Goal: Task Accomplishment & Management: Manage account settings

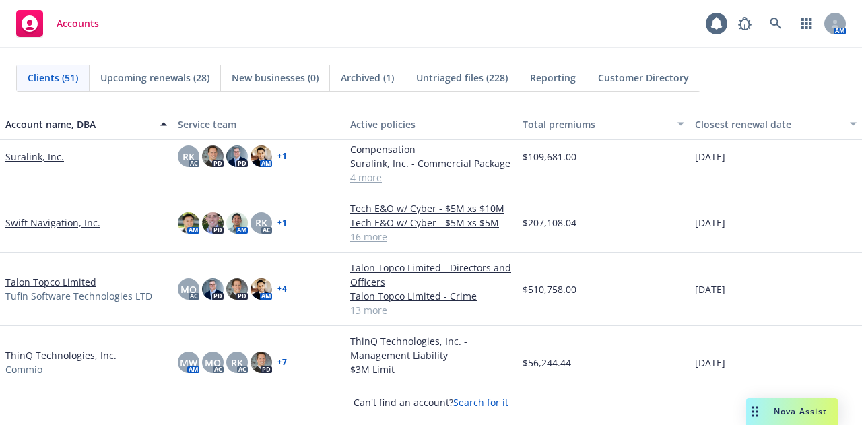
scroll to position [2297, 0]
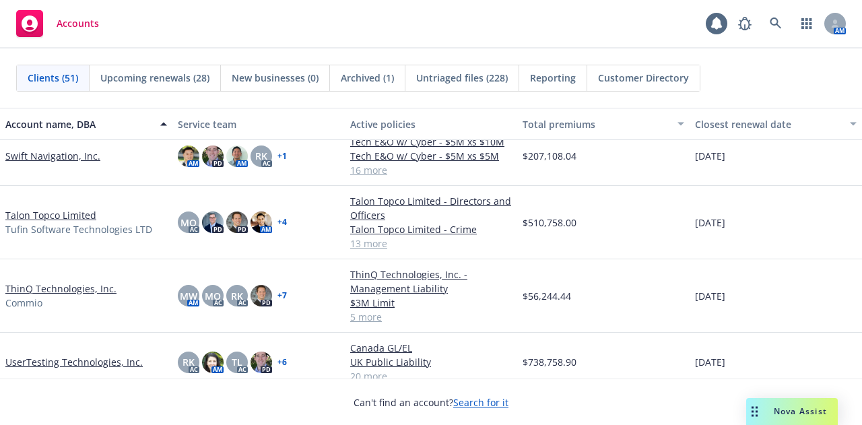
click at [88, 215] on link "Talon Topco Limited" at bounding box center [50, 215] width 91 height 14
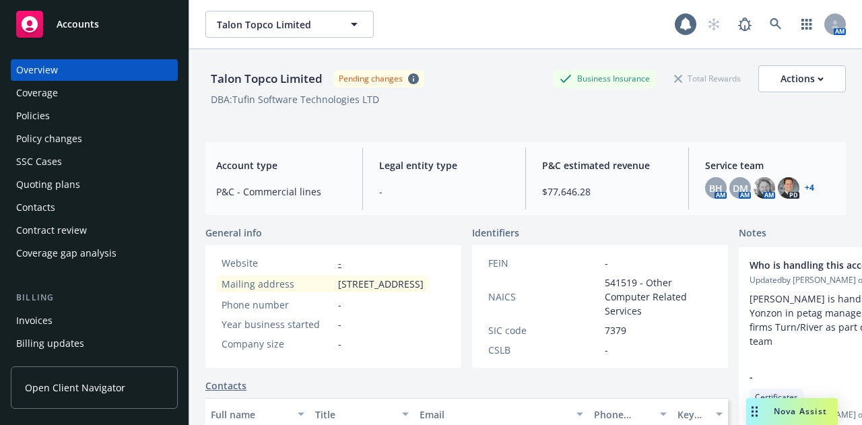
click at [99, 182] on div "Quoting plans" at bounding box center [94, 185] width 156 height 22
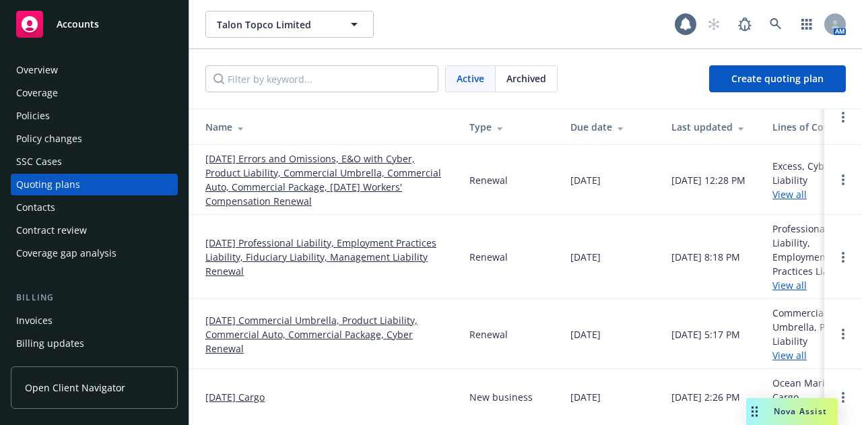
scroll to position [60, 0]
click at [59, 117] on div "Policies" at bounding box center [94, 116] width 156 height 22
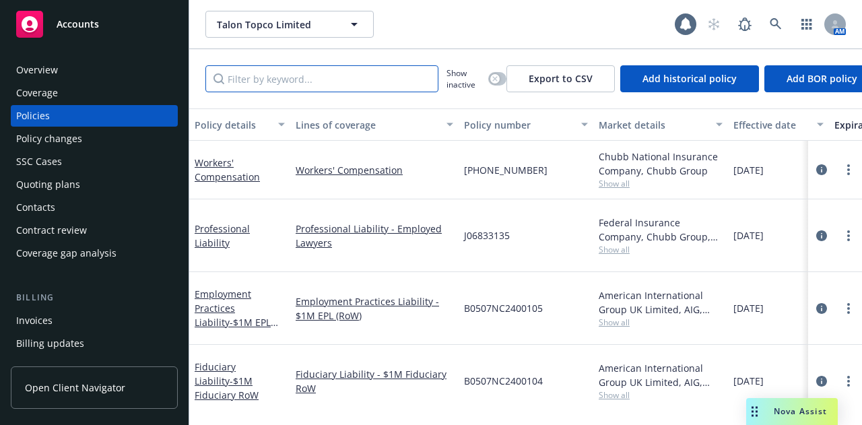
click at [292, 75] on input "Filter by keyword..." at bounding box center [321, 78] width 233 height 27
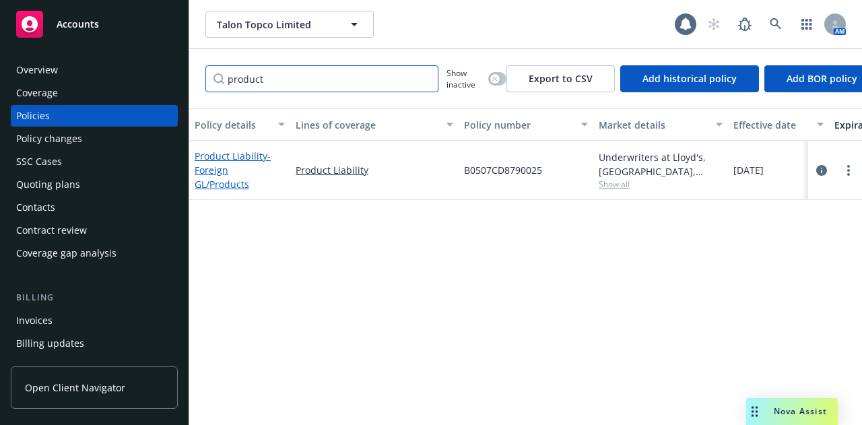
type input "product"
click at [242, 174] on span "- Foreign GL/Products" at bounding box center [233, 170] width 76 height 41
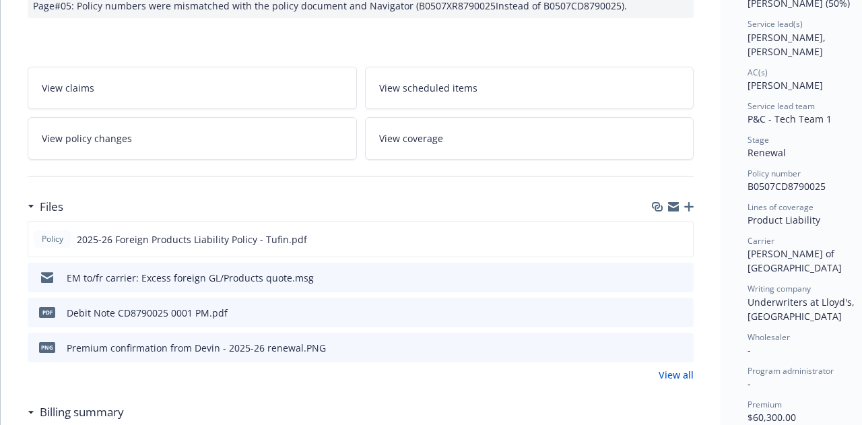
scroll to position [209, 0]
click at [683, 271] on icon "preview file" at bounding box center [681, 275] width 12 height 9
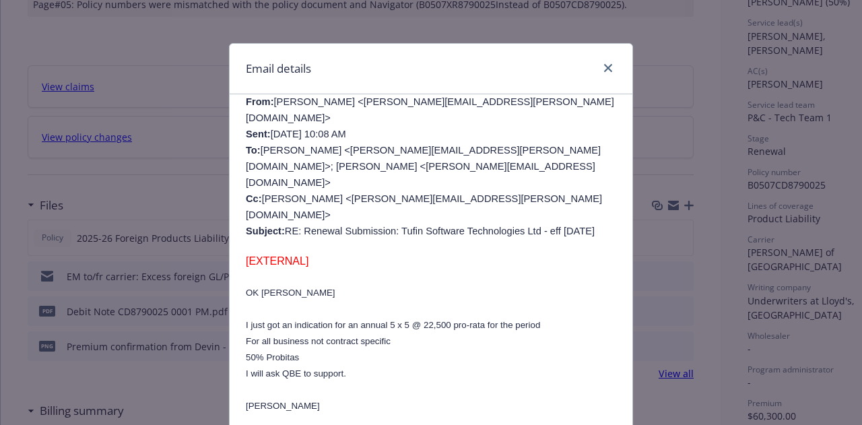
scroll to position [0, 0]
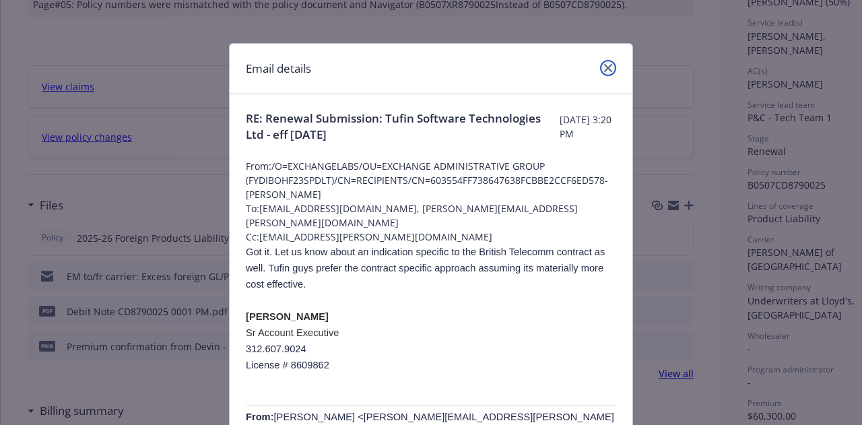
click at [606, 67] on icon "close" at bounding box center [608, 68] width 8 height 8
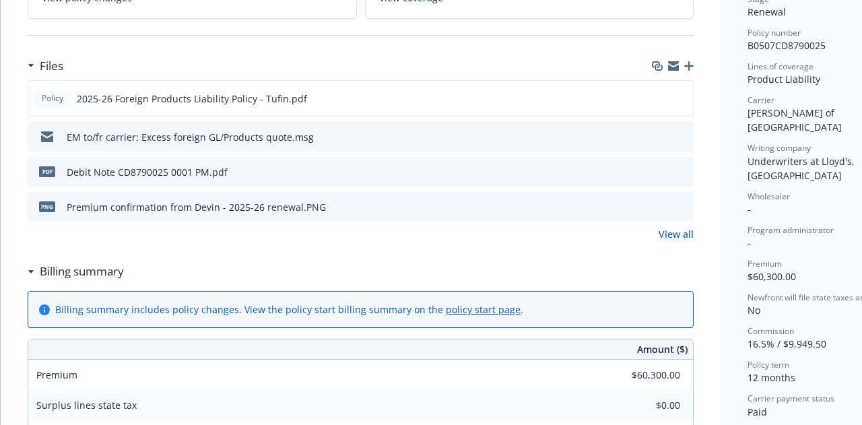
scroll to position [349, 0]
click at [667, 232] on link "View all" at bounding box center [676, 233] width 35 height 14
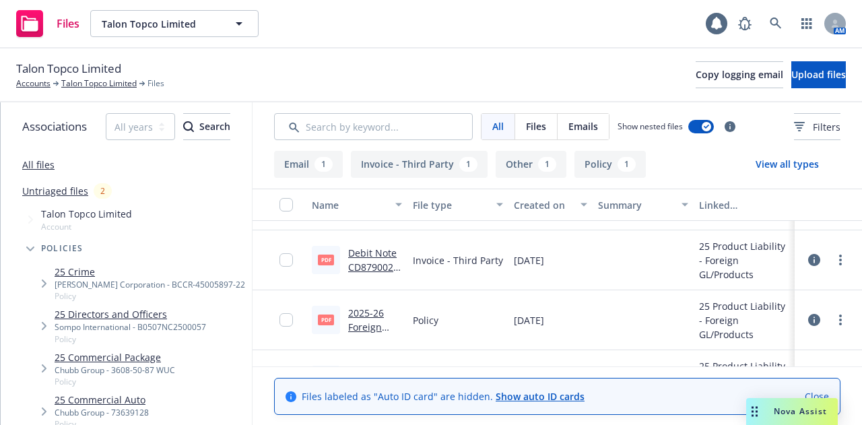
scroll to position [93, 0]
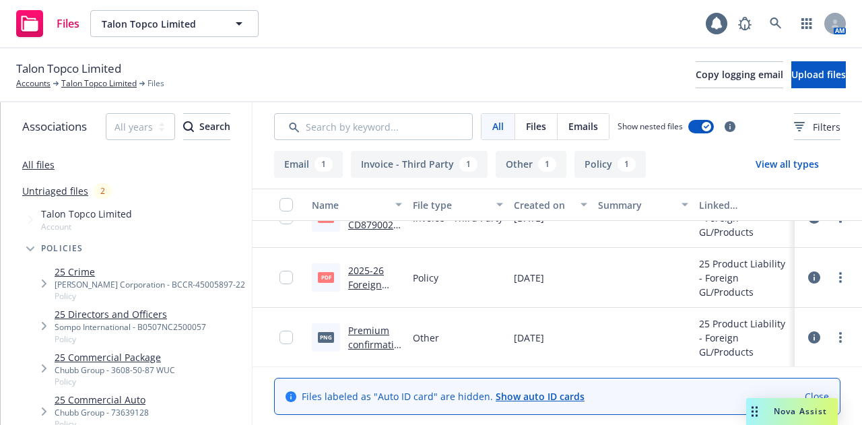
click at [378, 334] on link "Premium confirmation from Devin - 2025-26 renewal.PNG" at bounding box center [374, 373] width 52 height 98
click at [101, 82] on link "Talon Topco Limited" at bounding box center [98, 83] width 75 height 12
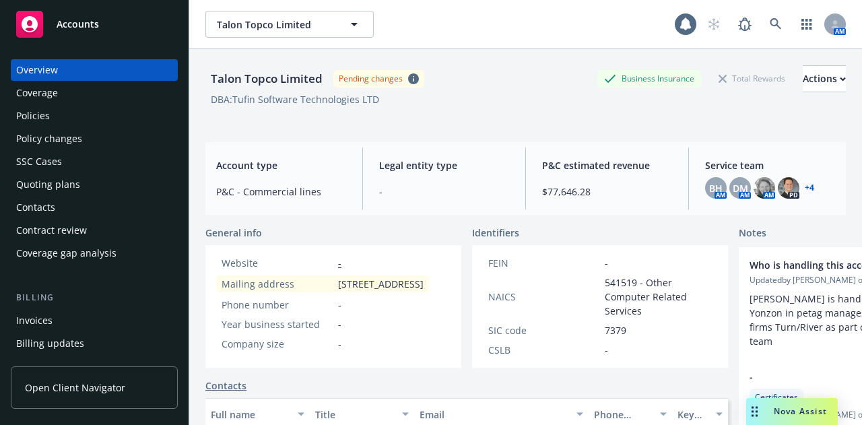
click at [96, 193] on div "Quoting plans" at bounding box center [94, 185] width 156 height 22
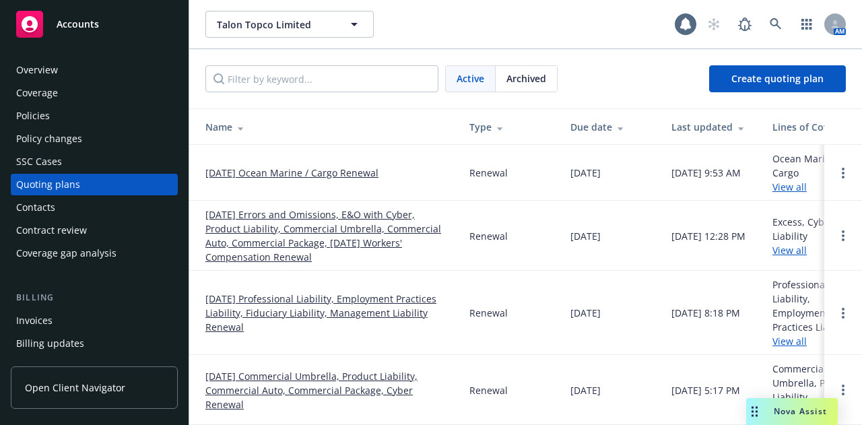
click at [393, 378] on link "01/27/25 Commercial Umbrella, Product Liability, Commercial Auto, Commercial Pa…" at bounding box center [326, 390] width 243 height 42
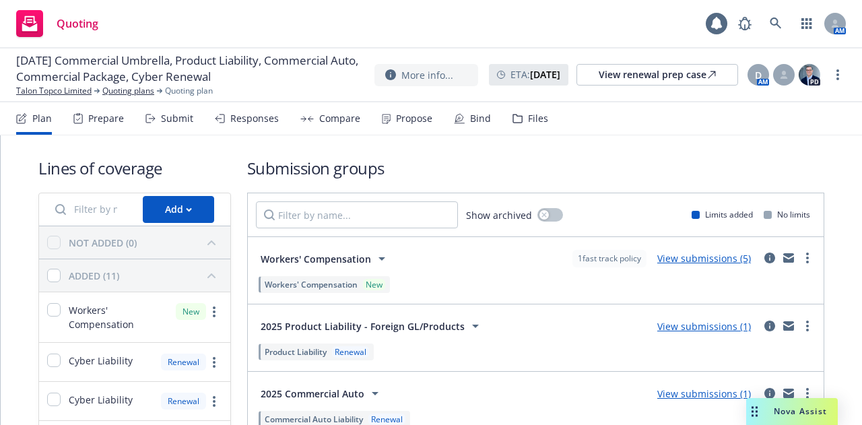
click at [168, 115] on div "Submit" at bounding box center [177, 118] width 32 height 11
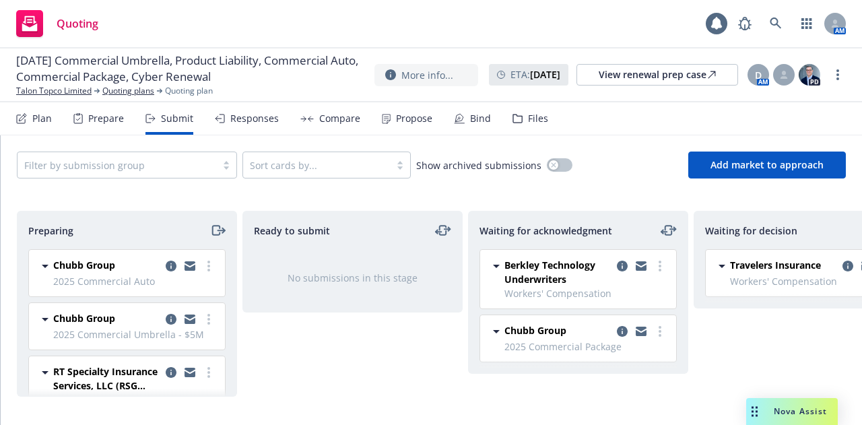
scroll to position [103, 0]
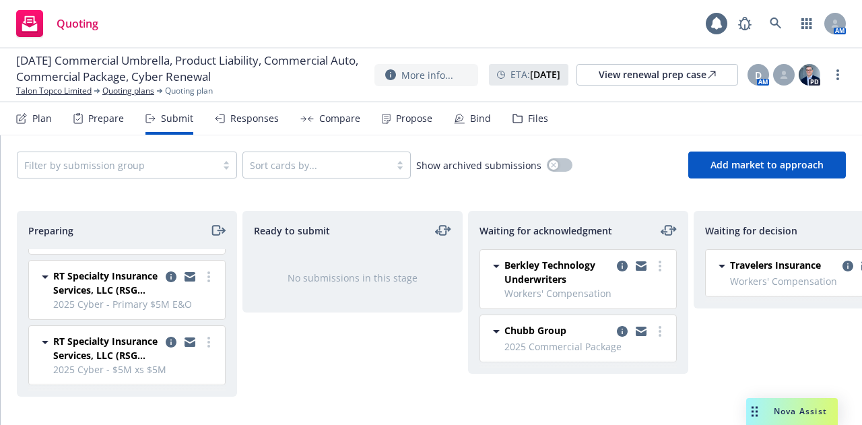
click at [57, 119] on div "Plan Prepare Submit Responses Compare Propose Bind Files" at bounding box center [282, 118] width 532 height 32
click at [48, 117] on div "Plan" at bounding box center [42, 118] width 20 height 11
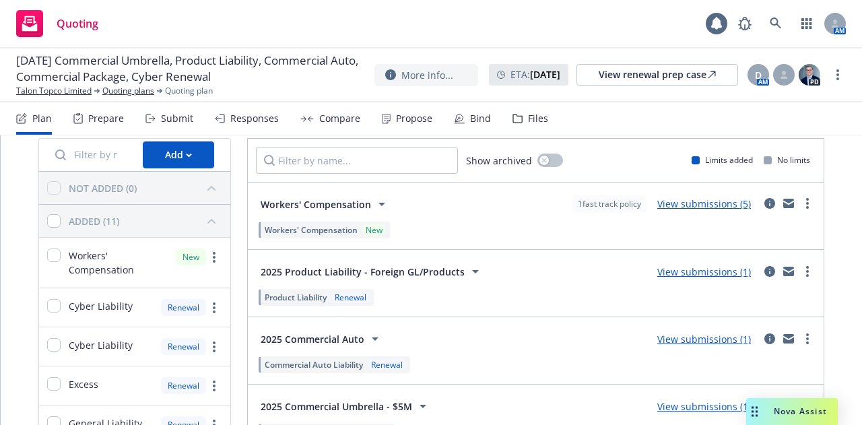
scroll to position [26, 0]
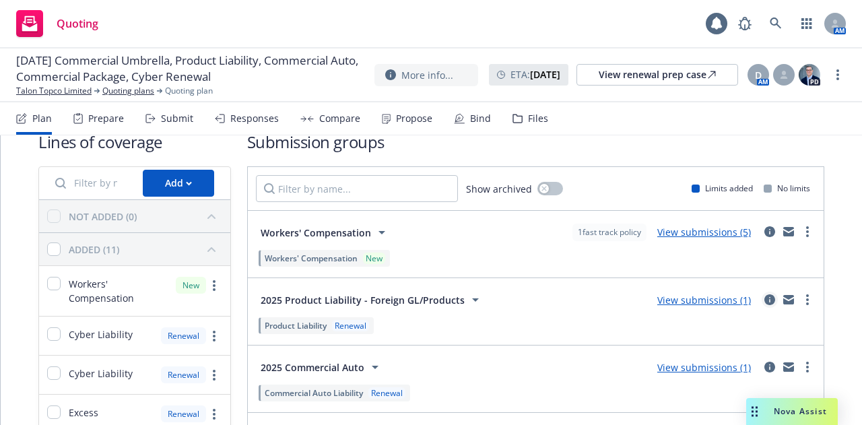
click at [765, 296] on icon "circleInformation" at bounding box center [770, 299] width 11 height 11
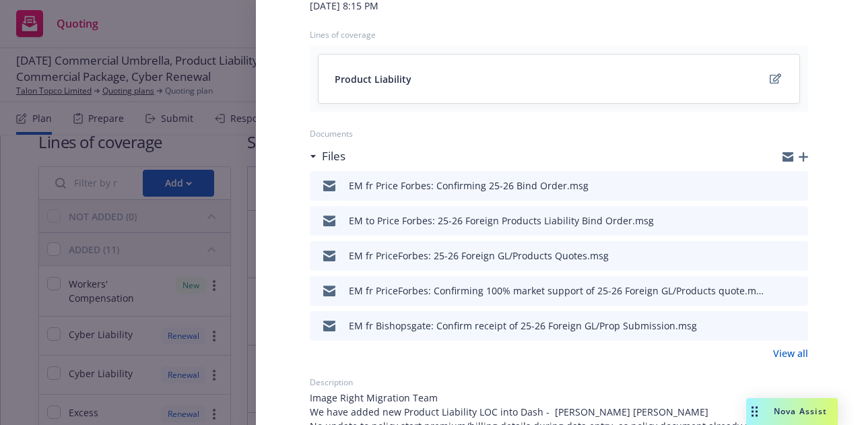
scroll to position [137, 0]
click at [779, 348] on link "View all" at bounding box center [790, 352] width 35 height 14
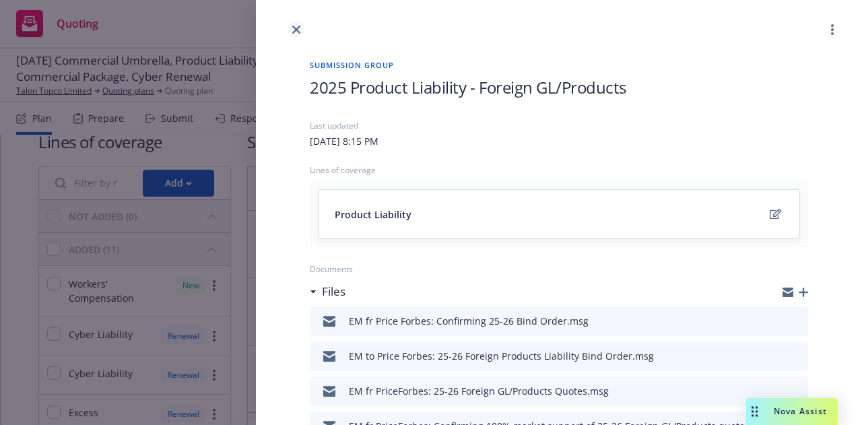
click at [302, 30] on link "close" at bounding box center [296, 30] width 16 height 16
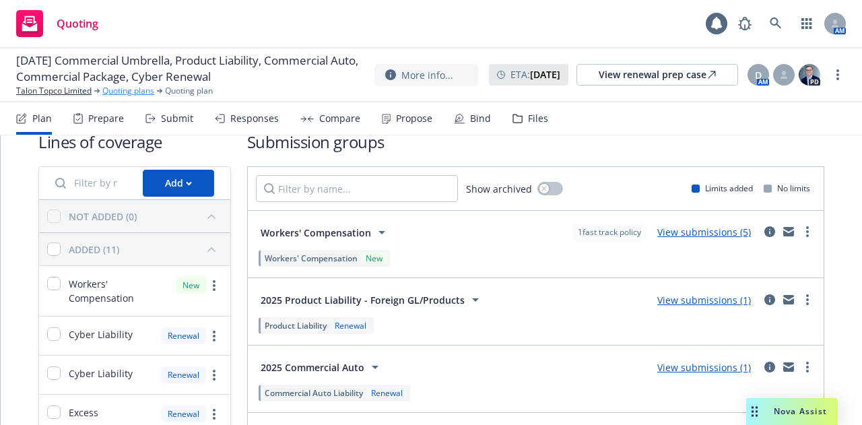
click at [145, 90] on link "Quoting plans" at bounding box center [128, 91] width 52 height 12
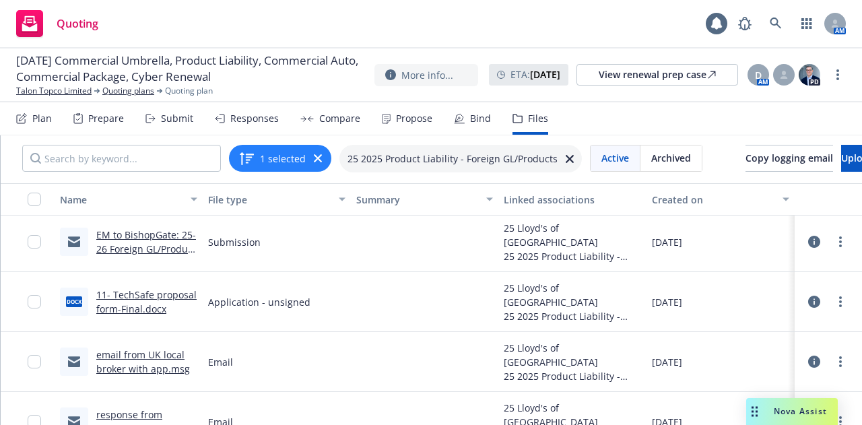
scroll to position [299, 0]
click at [132, 290] on link "11- TechSafe proposal form-Final.docx" at bounding box center [146, 303] width 100 height 27
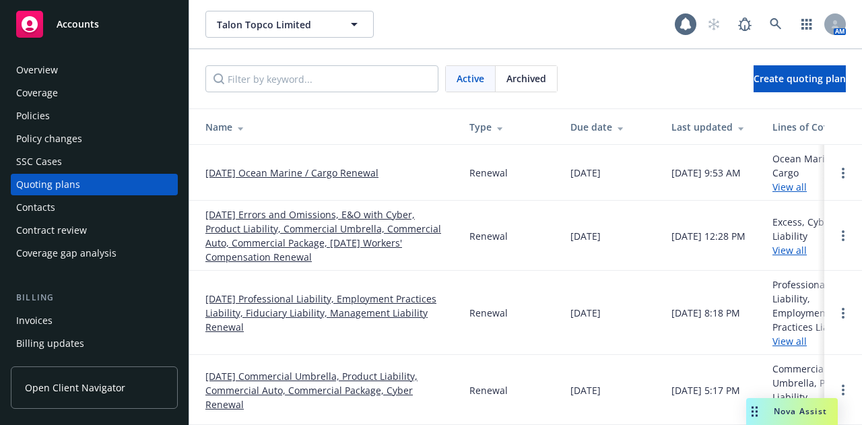
click at [315, 229] on link "[DATE] Errors and Omissions, E&O with Cyber, Product Liability, Commercial Umbr…" at bounding box center [326, 235] width 243 height 57
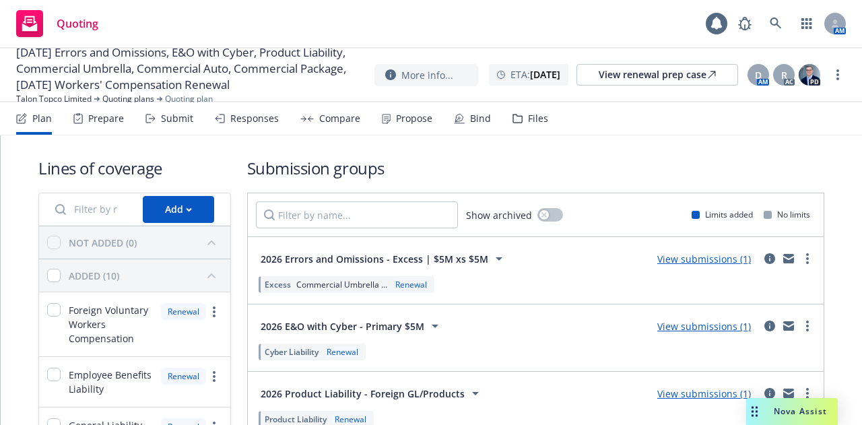
click at [168, 117] on div "Submit" at bounding box center [177, 118] width 32 height 11
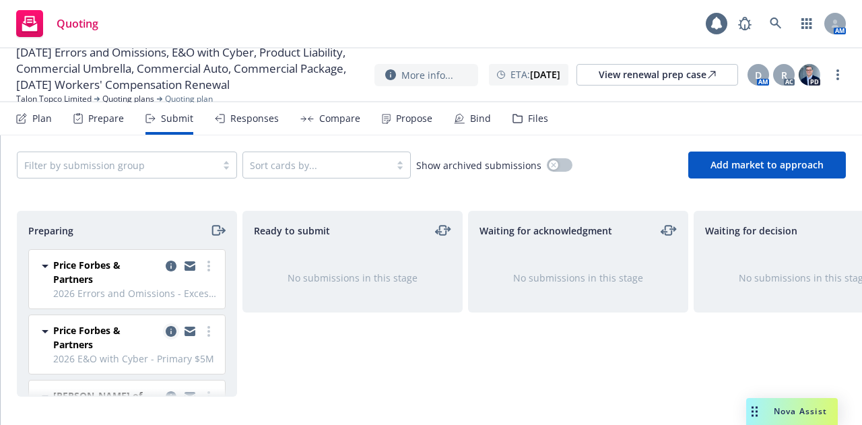
click at [166, 328] on icon "copy logging email" at bounding box center [171, 331] width 11 height 11
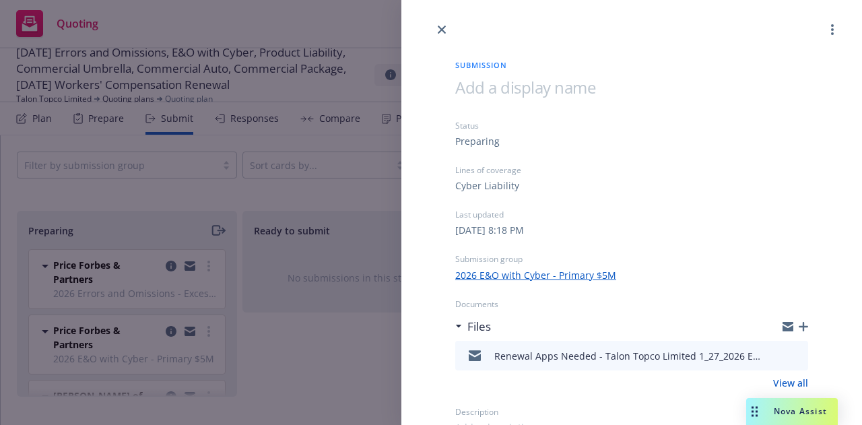
click at [790, 352] on icon "preview file" at bounding box center [796, 354] width 12 height 9
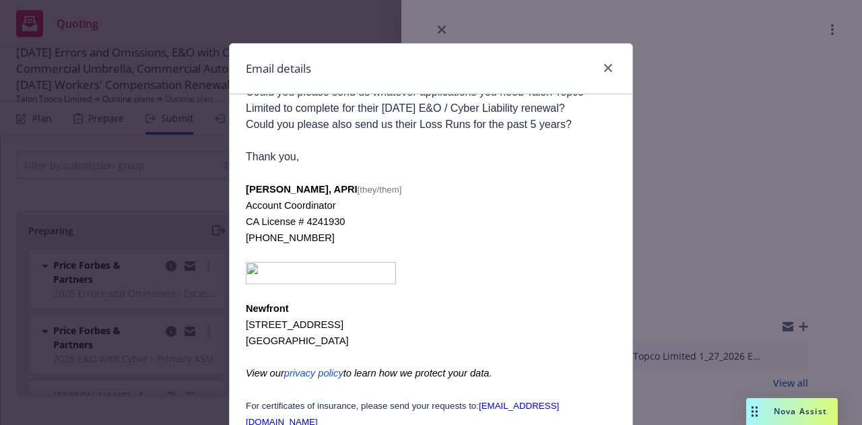
scroll to position [109, 0]
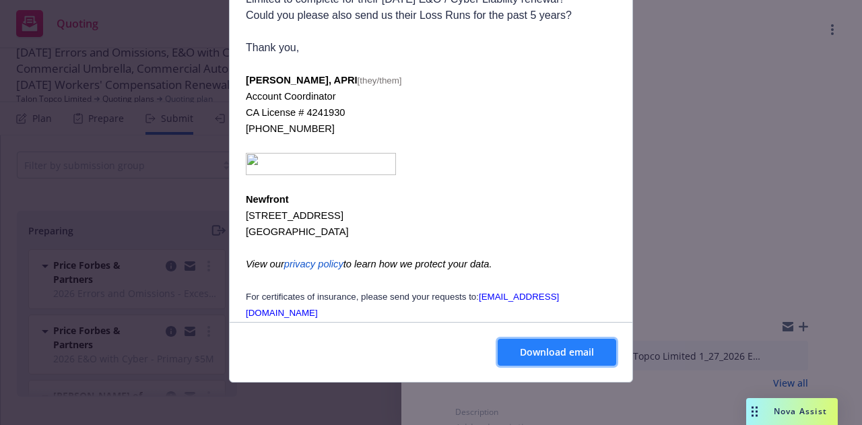
click at [548, 342] on button "Download email" at bounding box center [557, 352] width 119 height 27
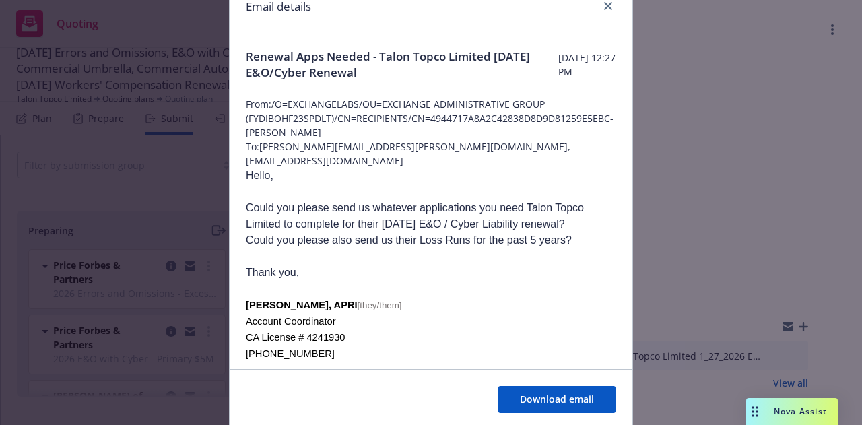
scroll to position [0, 0]
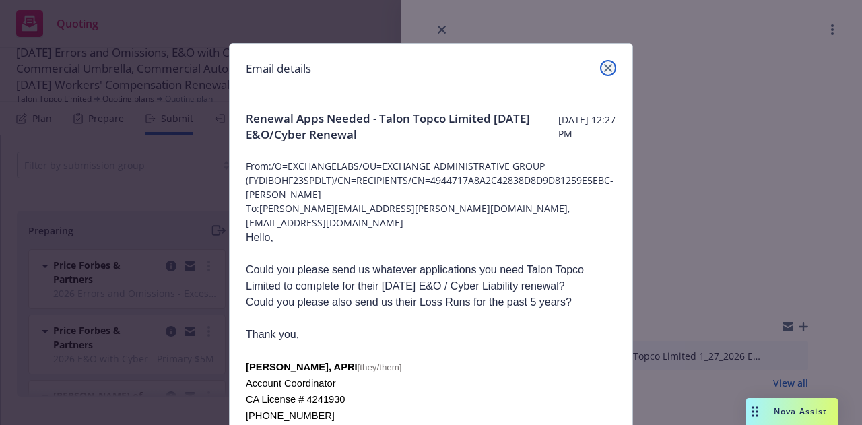
click at [606, 72] on link "close" at bounding box center [608, 68] width 16 height 16
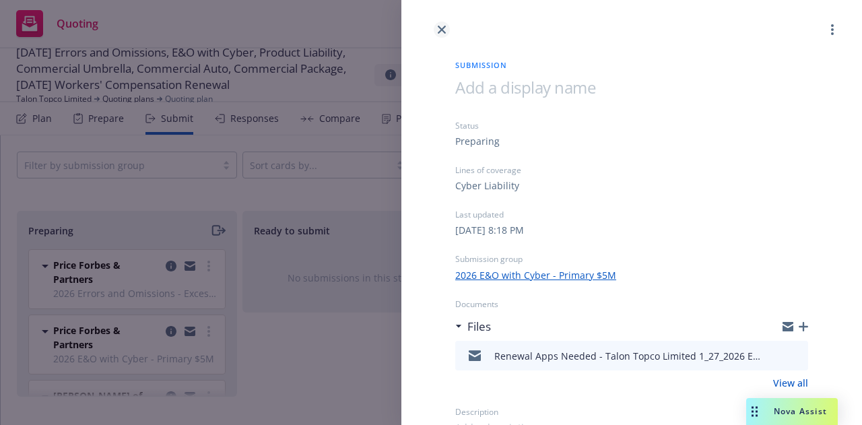
click at [434, 30] on link "close" at bounding box center [442, 30] width 16 height 16
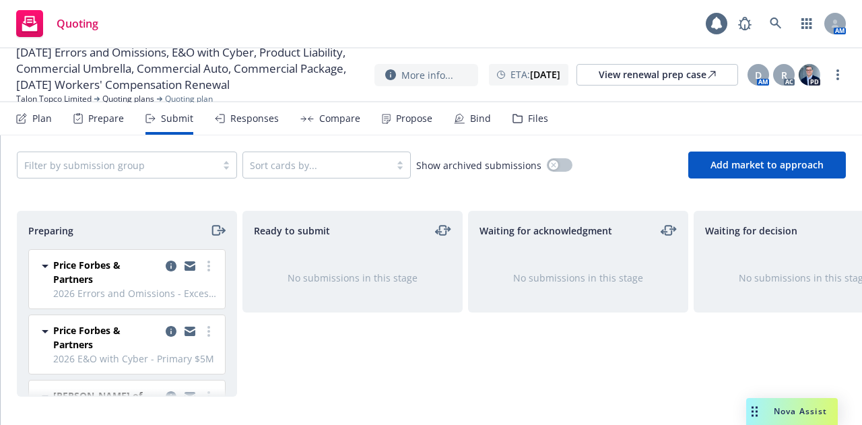
click at [48, 121] on div "Plan" at bounding box center [42, 118] width 20 height 11
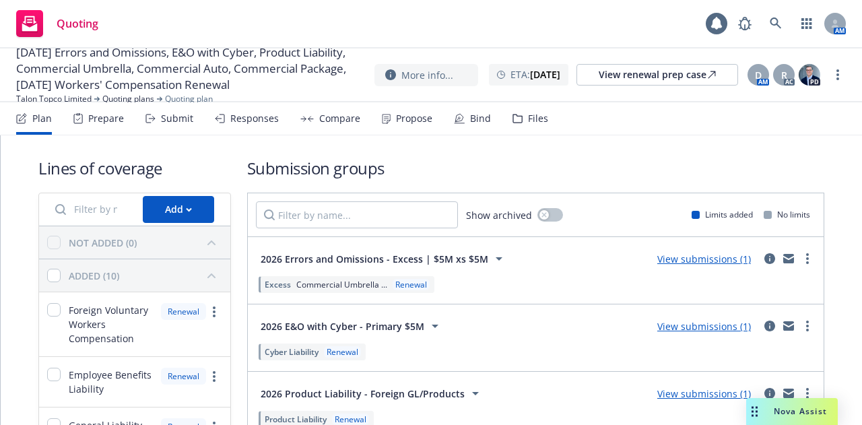
click at [65, 15] on div "Quoting" at bounding box center [57, 23] width 82 height 27
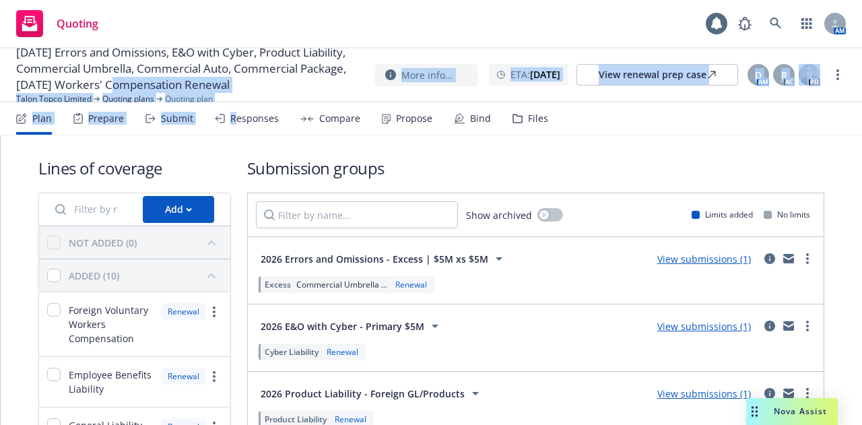
drag, startPoint x: 222, startPoint y: 71, endPoint x: 232, endPoint y: 122, distance: 51.4
click at [232, 122] on div "01/27/26 Errors and Omissions, E&O with Cyber, Product Liability, Commercial Um…" at bounding box center [431, 237] width 862 height 377
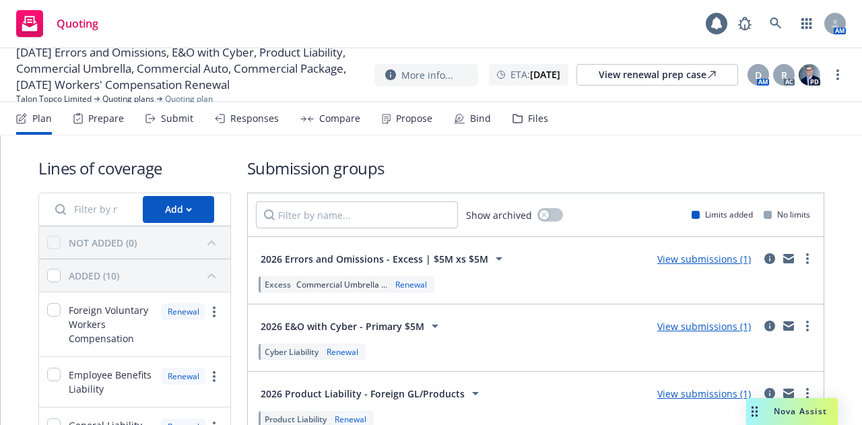
click at [189, 84] on span "[DATE] Errors and Omissions, E&O with Cyber, Product Liability, Commercial Umbr…" at bounding box center [190, 68] width 348 height 49
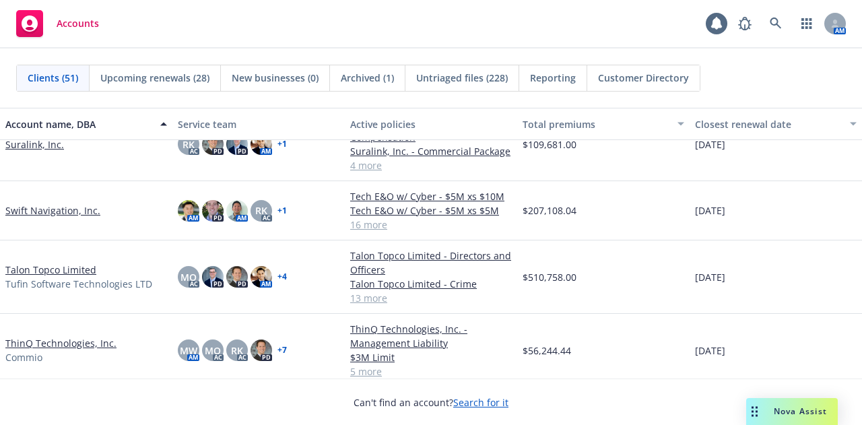
scroll to position [2250, 0]
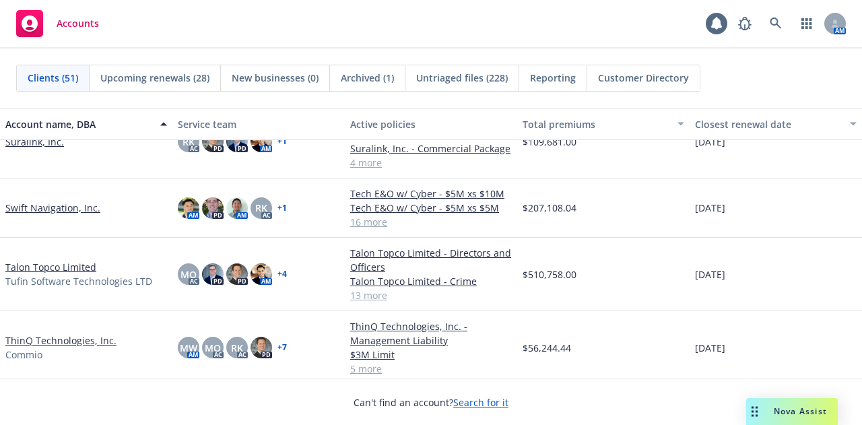
click at [90, 265] on link "Talon Topco Limited" at bounding box center [50, 267] width 91 height 14
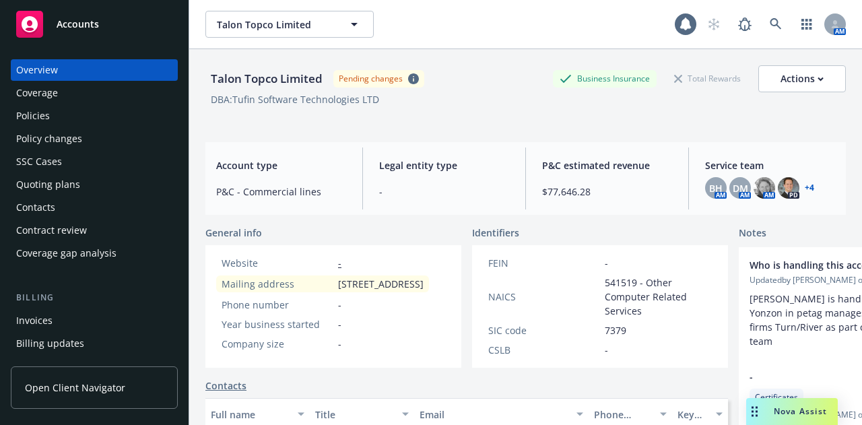
click at [82, 123] on div "Policies" at bounding box center [94, 116] width 156 height 22
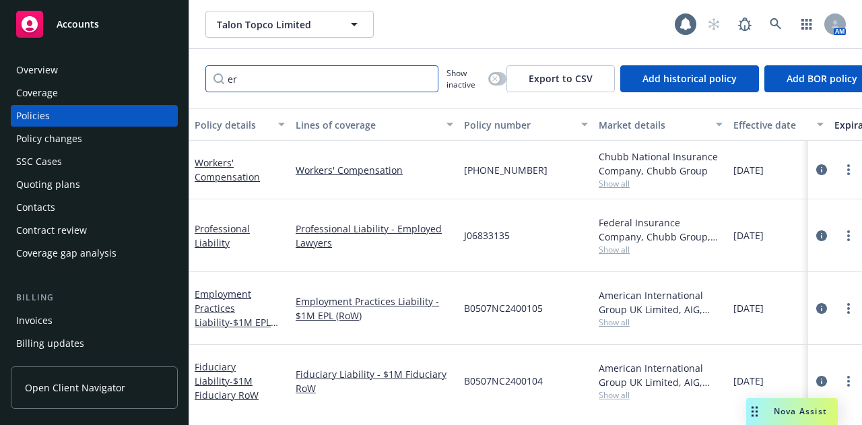
click at [247, 87] on input "er" at bounding box center [321, 78] width 233 height 27
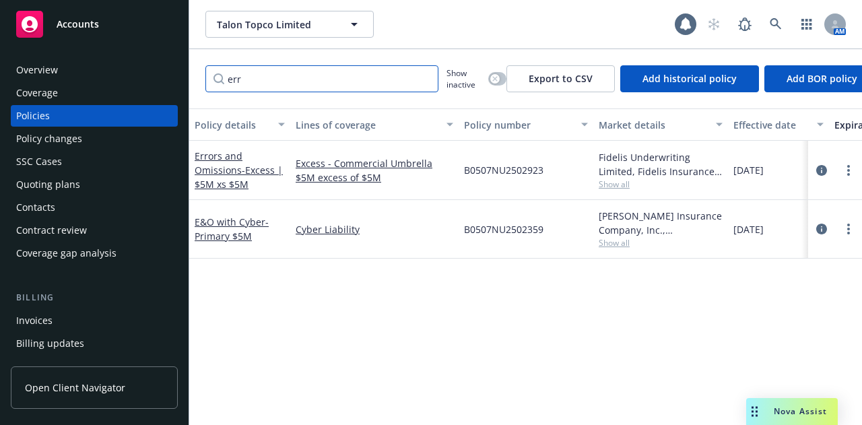
type input "err"
click at [93, 185] on div "Quoting plans" at bounding box center [94, 185] width 156 height 22
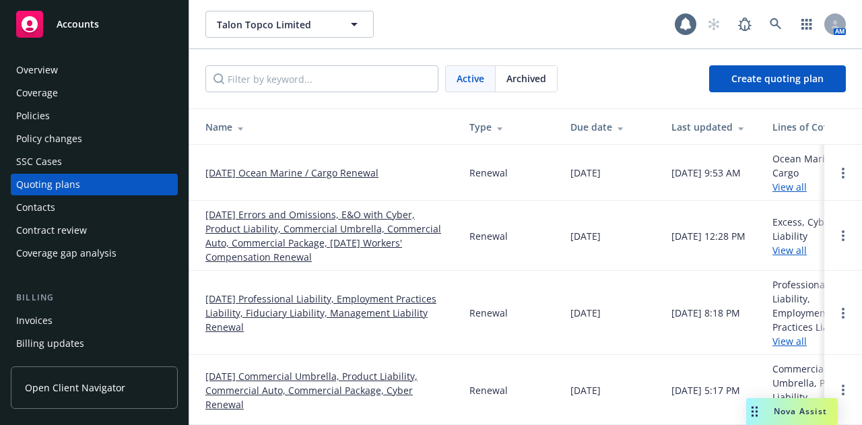
click at [321, 235] on link "[DATE] Errors and Omissions, E&O with Cyber, Product Liability, Commercial Umbr…" at bounding box center [326, 235] width 243 height 57
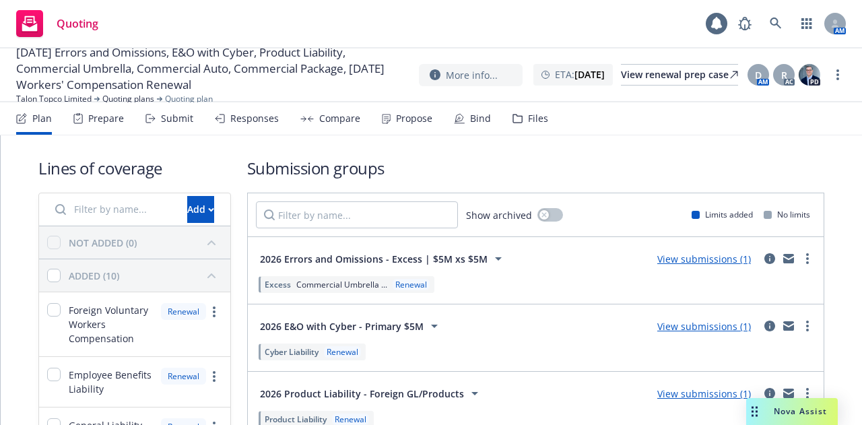
click at [166, 118] on div "Submit" at bounding box center [177, 118] width 32 height 11
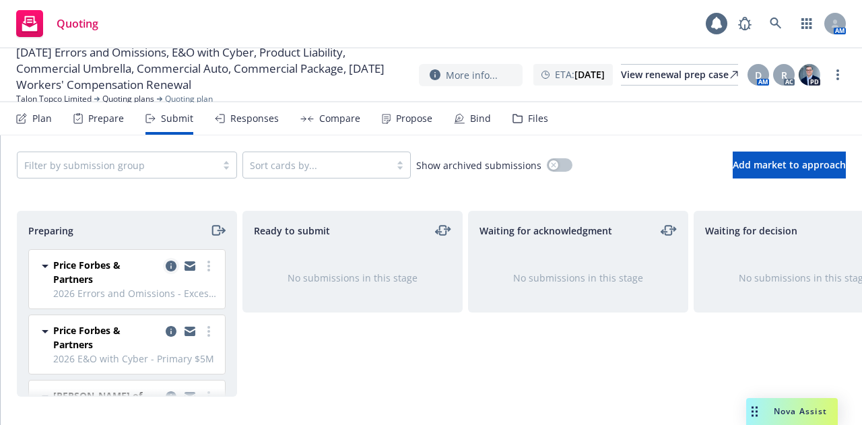
click at [166, 265] on icon "copy logging email" at bounding box center [171, 266] width 11 height 11
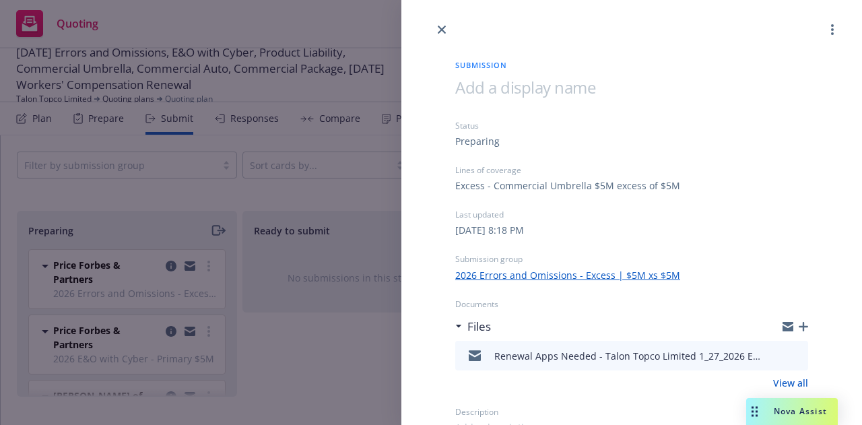
click at [799, 329] on icon "button" at bounding box center [803, 326] width 9 height 9
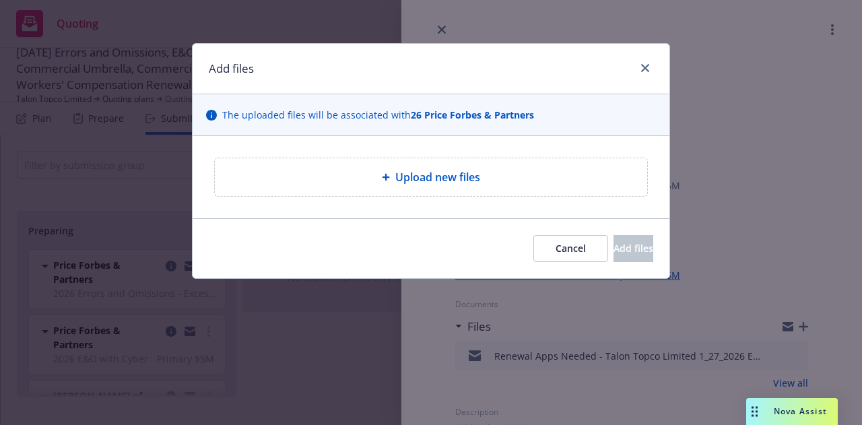
click at [449, 181] on span "Upload new files" at bounding box center [437, 177] width 85 height 16
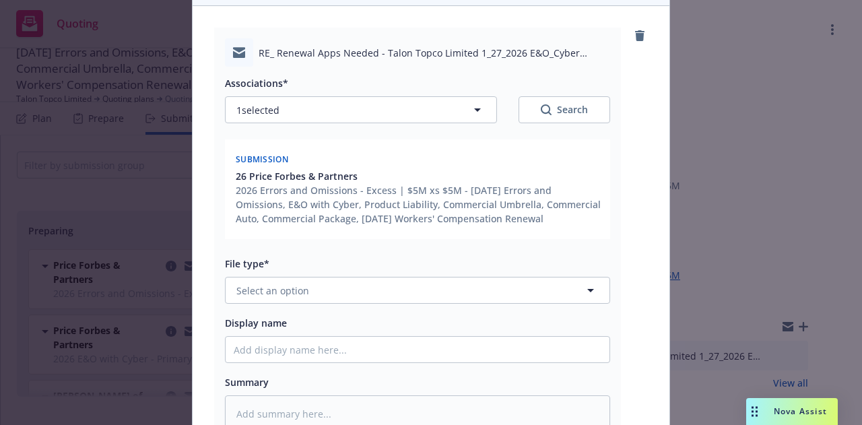
scroll to position [131, 0]
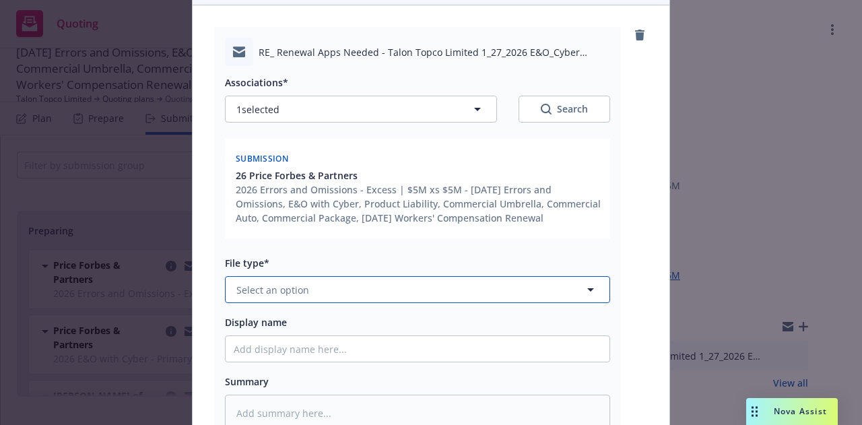
click at [356, 300] on button "Select an option" at bounding box center [417, 289] width 385 height 27
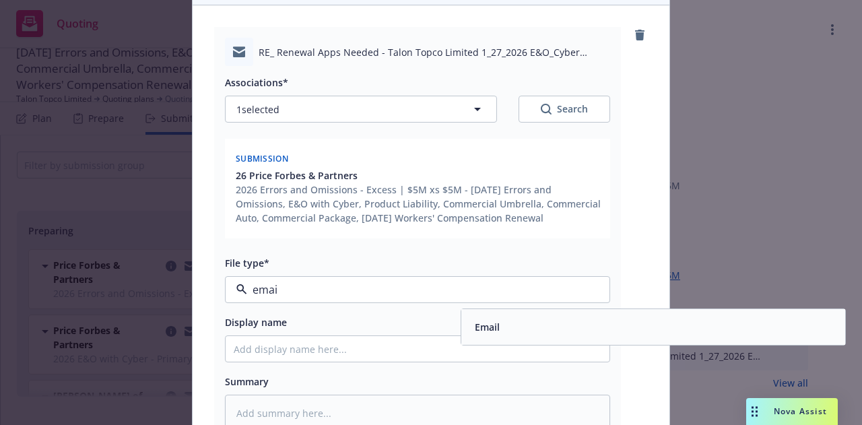
type input "email"
click at [490, 335] on div "Email" at bounding box center [486, 327] width 33 height 20
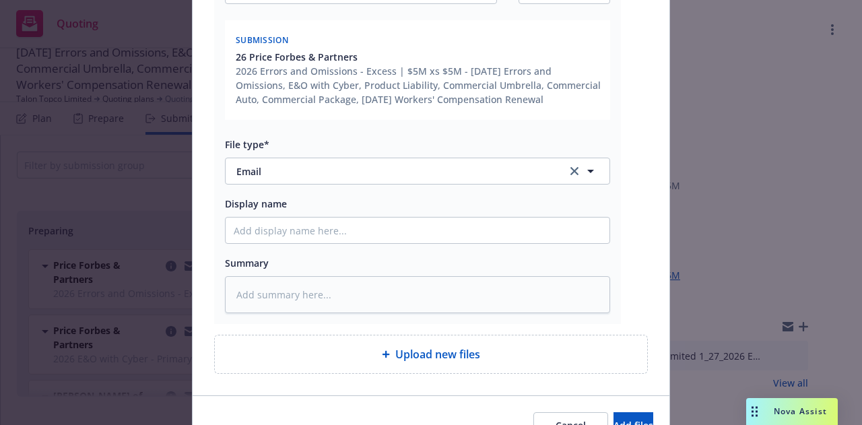
scroll to position [249, 0]
click at [623, 416] on button "Add files" at bounding box center [634, 426] width 40 height 27
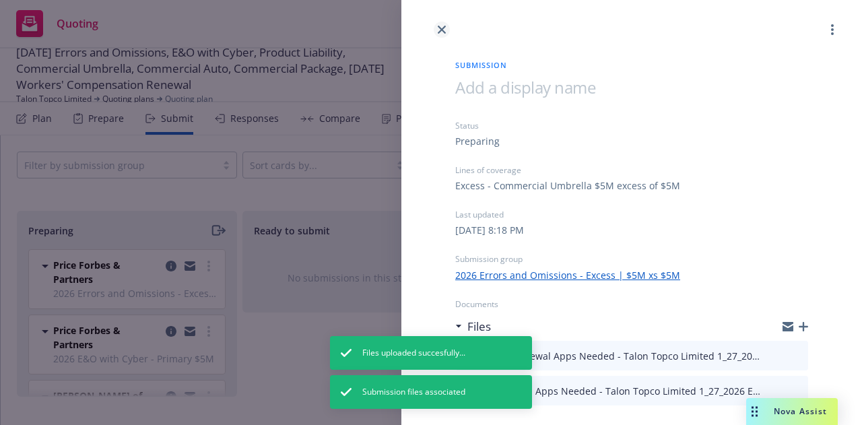
click at [443, 34] on link "close" at bounding box center [442, 30] width 16 height 16
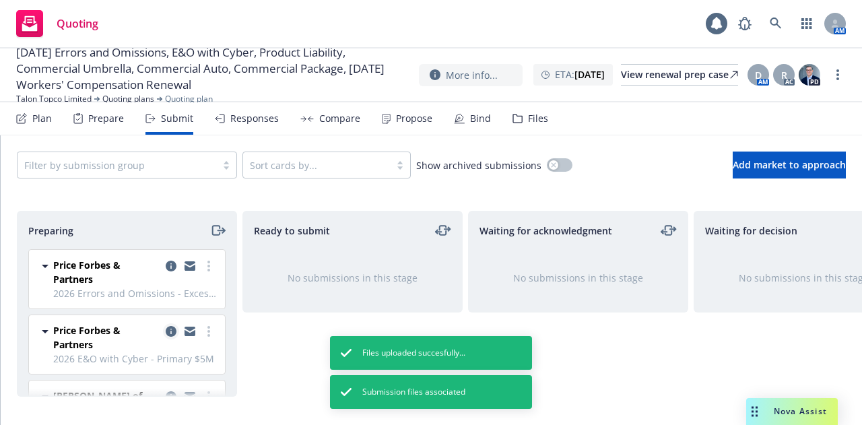
click at [166, 331] on icon "copy logging email" at bounding box center [171, 331] width 11 height 11
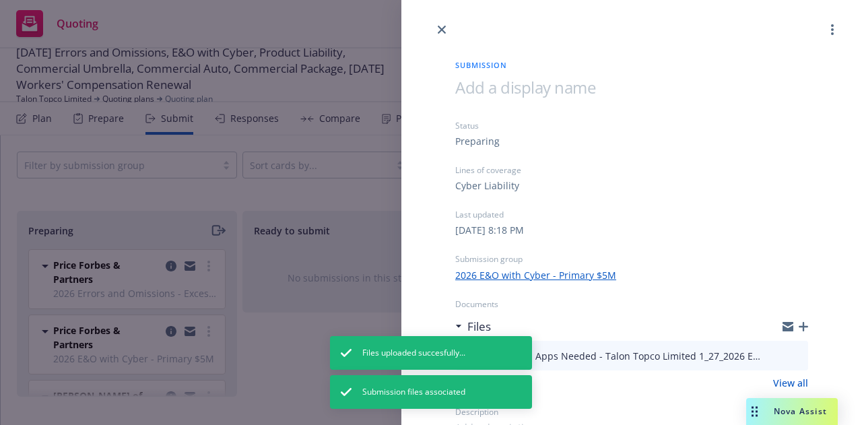
click at [799, 328] on icon "button" at bounding box center [803, 326] width 9 height 9
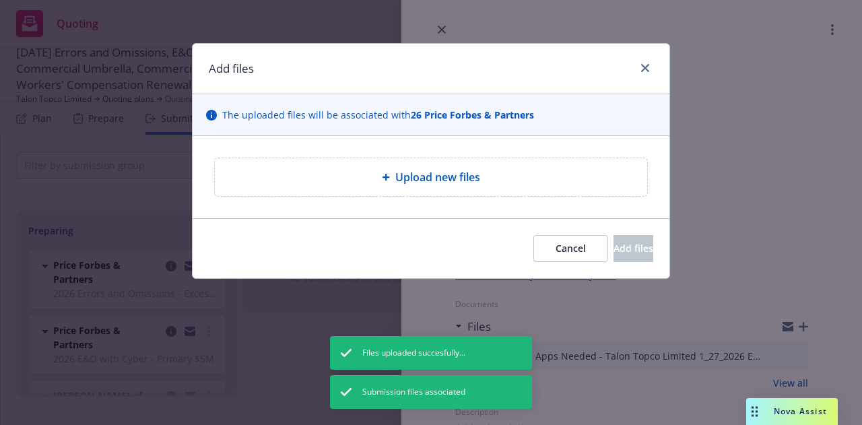
click at [473, 131] on div "Add files The uploaded files will be associated with 26 Price Forbes & Partners…" at bounding box center [431, 161] width 478 height 236
click at [435, 177] on span "Upload new files" at bounding box center [437, 177] width 85 height 16
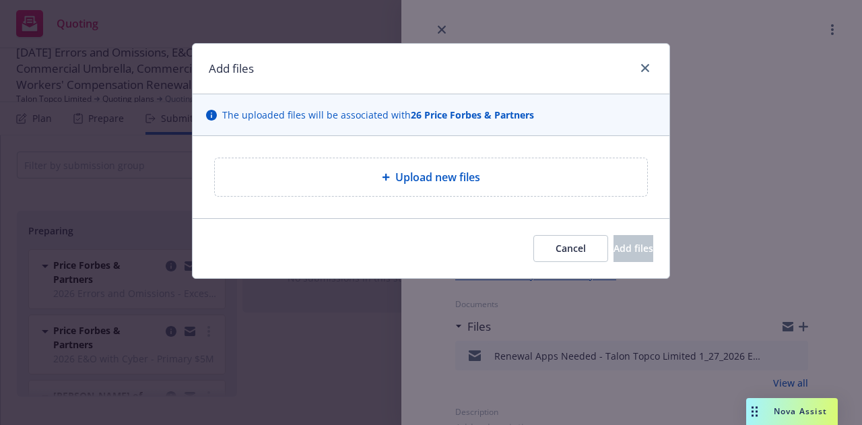
type textarea "x"
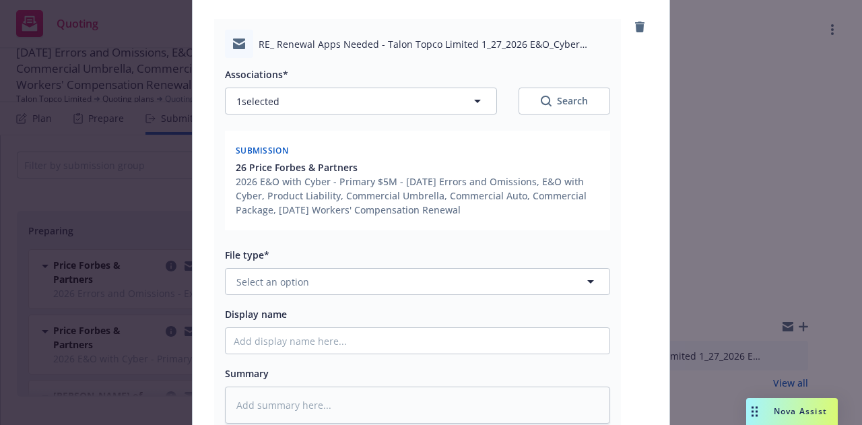
scroll to position [142, 0]
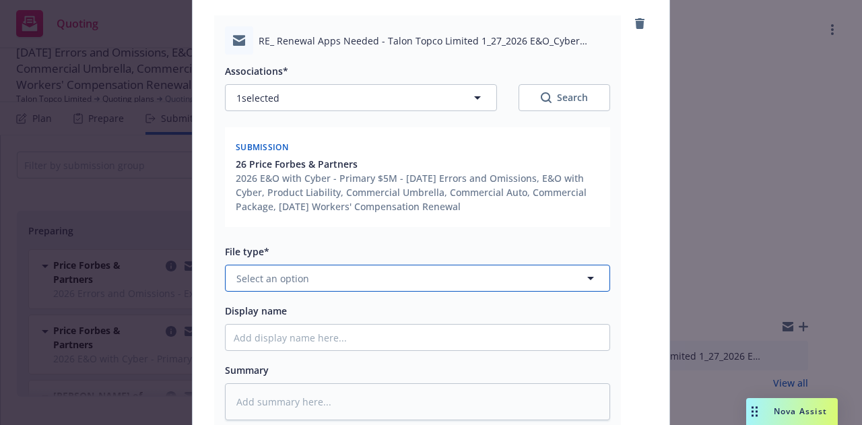
click at [354, 278] on button "Select an option" at bounding box center [417, 278] width 385 height 27
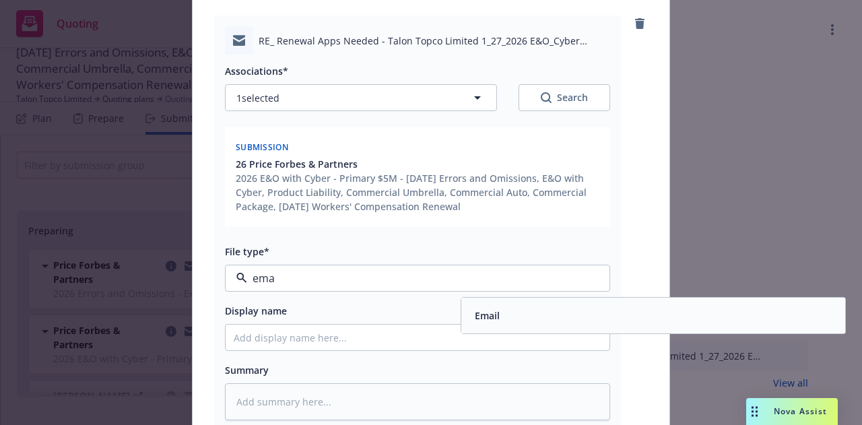
type input "emai"
click at [480, 312] on span "Email" at bounding box center [487, 316] width 25 height 14
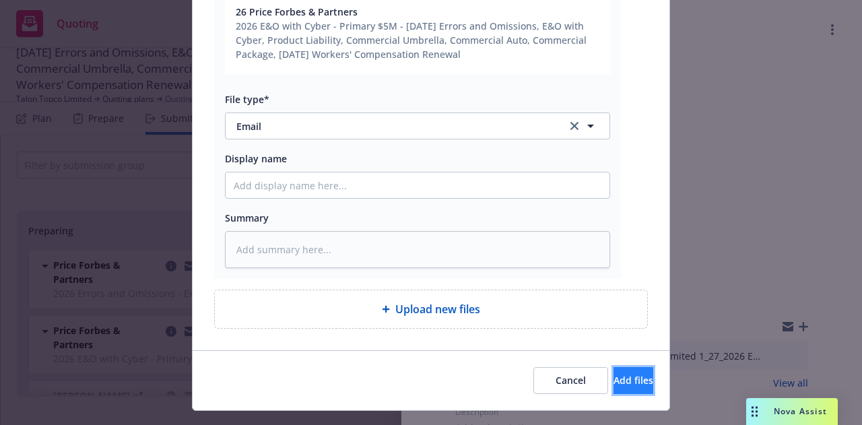
click at [616, 374] on span "Add files" at bounding box center [634, 380] width 40 height 13
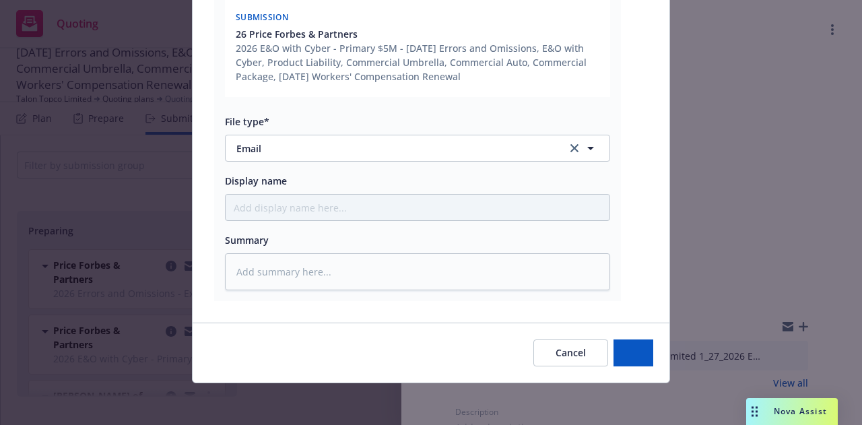
type textarea "x"
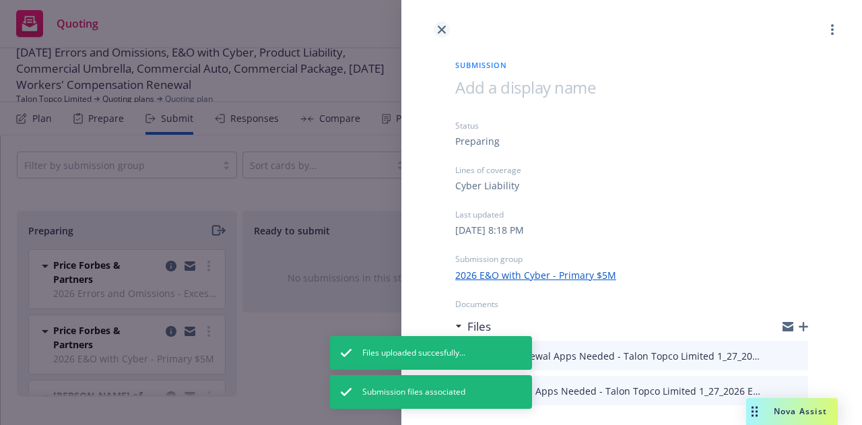
click at [443, 32] on icon "close" at bounding box center [442, 30] width 8 height 8
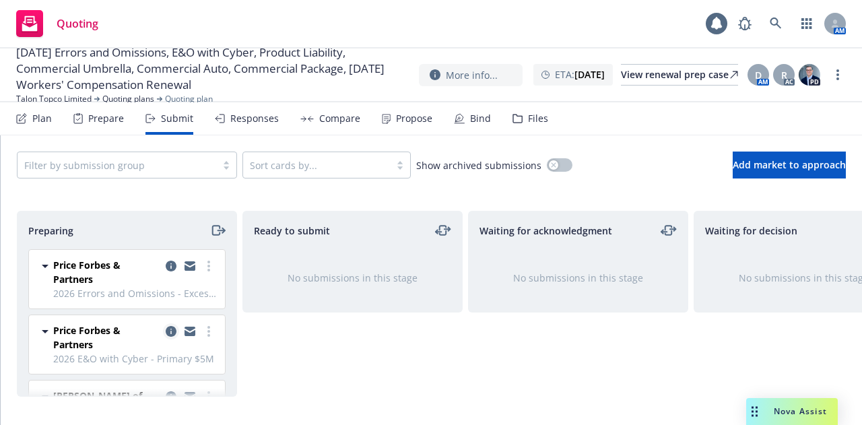
click at [166, 333] on icon "copy logging email" at bounding box center [171, 331] width 11 height 11
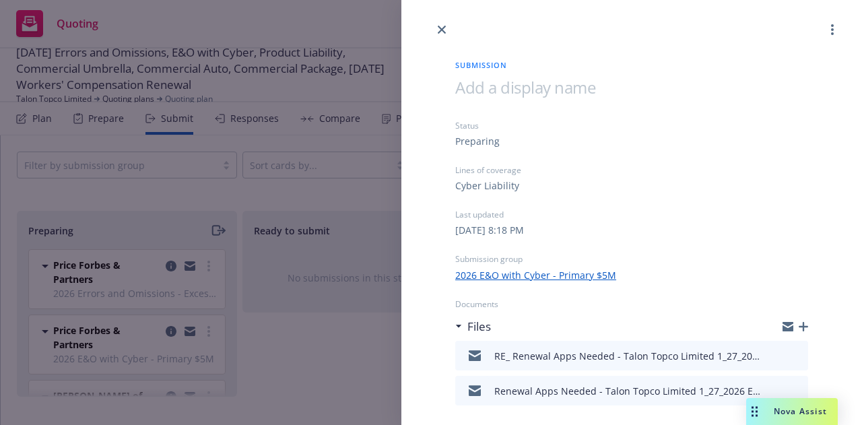
click at [269, 329] on div "Submission Status Preparing Lines of coverage Cyber Liability Last updated Sund…" at bounding box center [431, 212] width 862 height 425
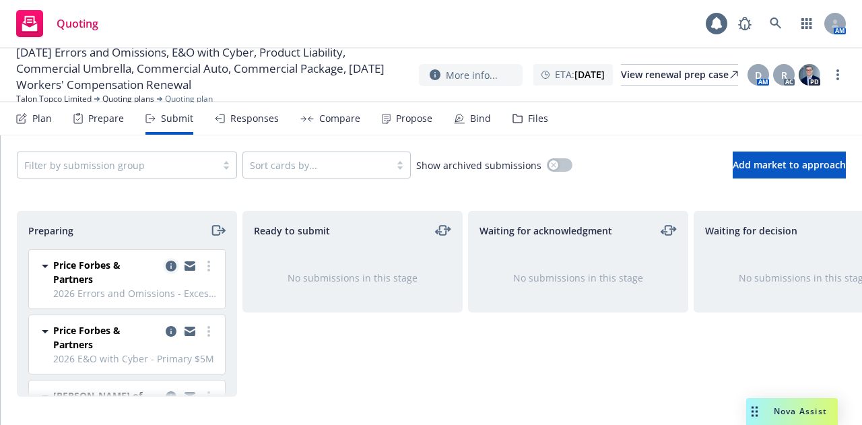
click at [166, 262] on icon "copy logging email" at bounding box center [171, 266] width 11 height 11
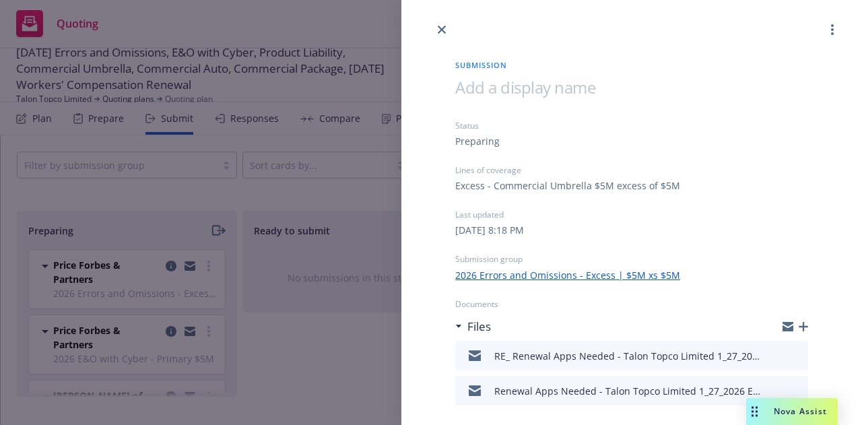
click at [345, 352] on div "Submission Status Preparing Lines of coverage Excess - Commercial Umbrella $5M …" at bounding box center [431, 212] width 862 height 425
